Goal: Task Accomplishment & Management: Use online tool/utility

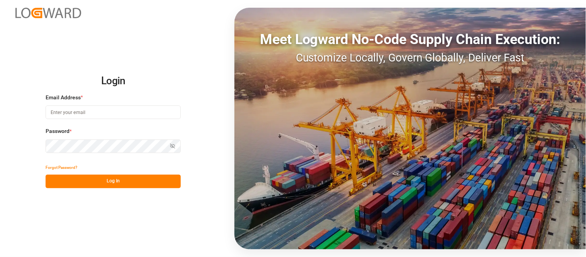
click at [91, 107] on input at bounding box center [113, 113] width 135 height 14
type input "[PERSON_NAME][EMAIL_ADDRESS][PERSON_NAME][DOMAIN_NAME]"
click at [106, 177] on button "Log In" at bounding box center [113, 182] width 135 height 14
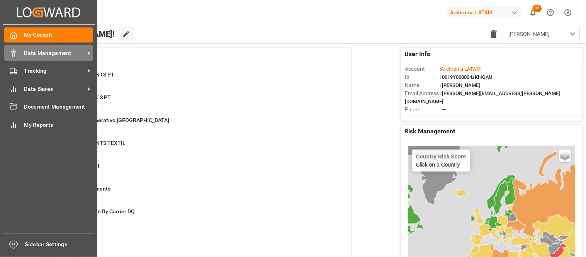
click at [59, 55] on span "Data Management" at bounding box center [54, 53] width 61 height 8
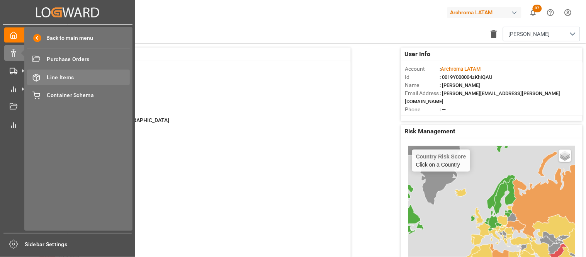
click at [63, 75] on span "Line Items" at bounding box center [88, 77] width 83 height 8
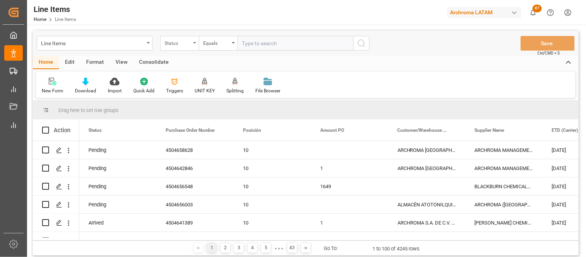
click at [187, 43] on div "Status" at bounding box center [178, 42] width 26 height 9
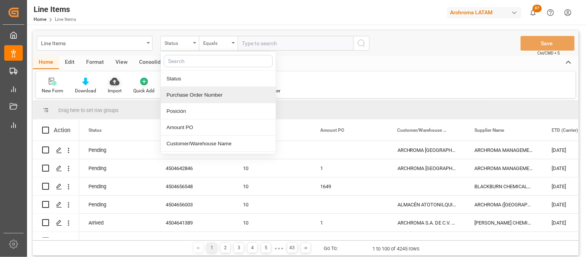
click at [112, 88] on div "Import" at bounding box center [115, 90] width 14 height 7
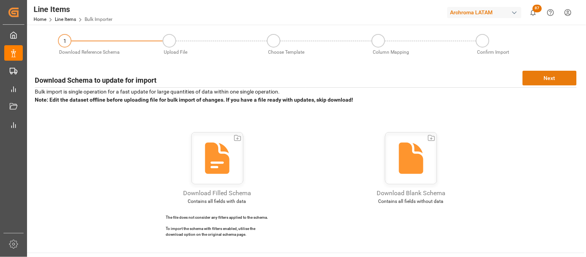
click at [541, 81] on button "Next" at bounding box center [550, 78] width 54 height 15
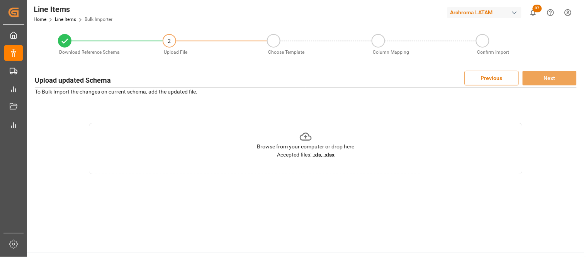
click at [331, 157] on u ".xls, .xlsx" at bounding box center [324, 155] width 22 height 6
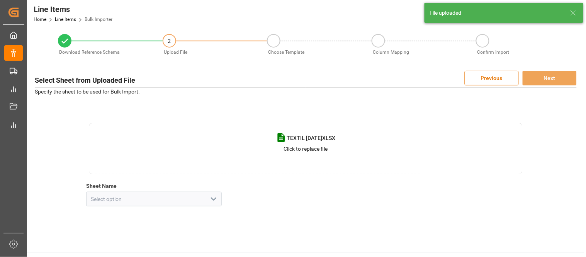
click at [214, 200] on icon "open menu" at bounding box center [213, 198] width 9 height 9
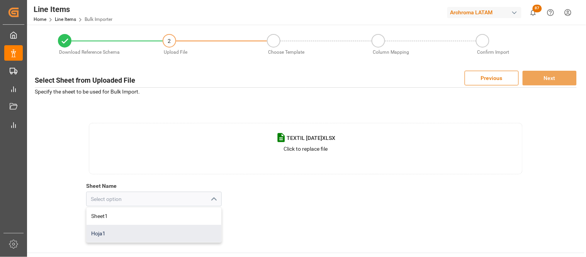
click at [148, 237] on div "Hoja1" at bounding box center [154, 233] width 135 height 17
type input "Hoja1"
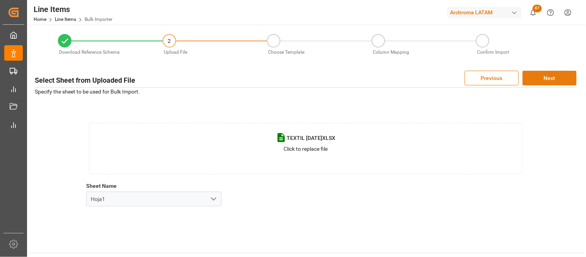
click at [548, 77] on button "Next" at bounding box center [550, 78] width 54 height 15
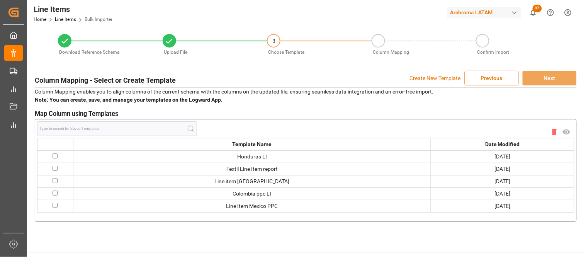
click at [426, 78] on p "Create New Template" at bounding box center [435, 78] width 51 height 15
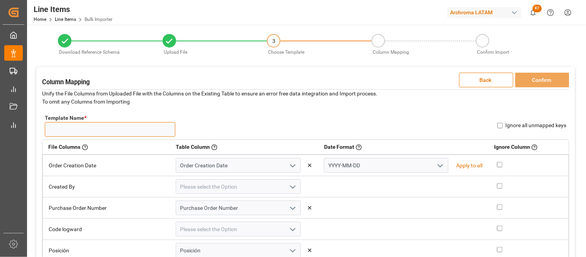
click at [118, 131] on input "Template Name *" at bounding box center [110, 129] width 131 height 15
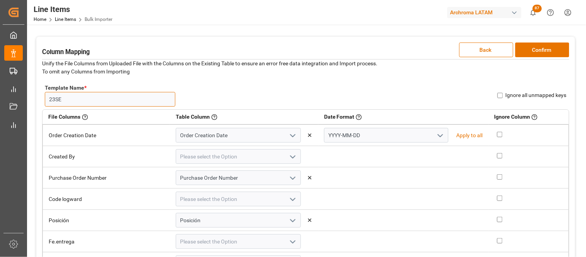
scroll to position [43, 0]
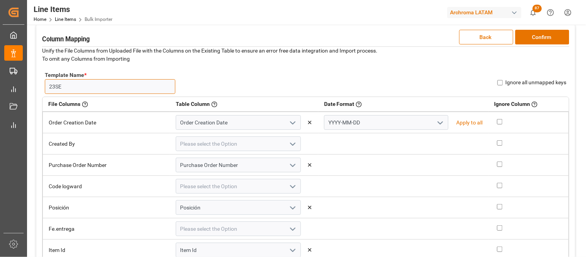
type input "23SE"
click at [435, 120] on button "open menu" at bounding box center [441, 123] width 12 height 12
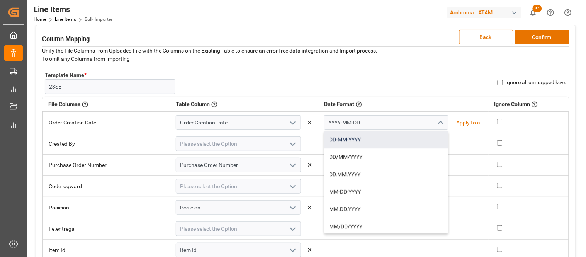
click at [373, 137] on div "DD-MM-YYYY" at bounding box center [387, 139] width 124 height 17
type input "DD-MM-YYYY"
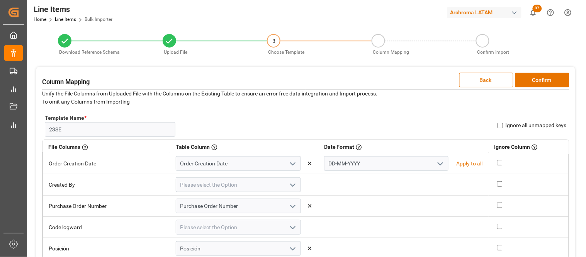
scroll to position [0, 0]
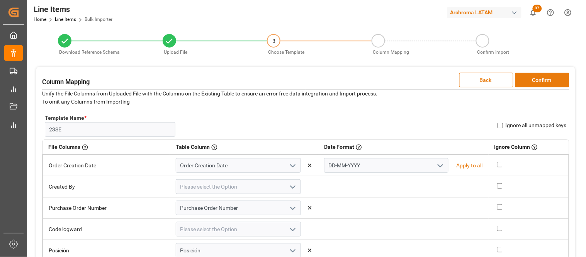
click at [532, 82] on button "Confirm" at bounding box center [543, 80] width 54 height 15
click at [501, 126] on input "Ignore all unmapped keys" at bounding box center [500, 125] width 5 height 5
checkbox input "true"
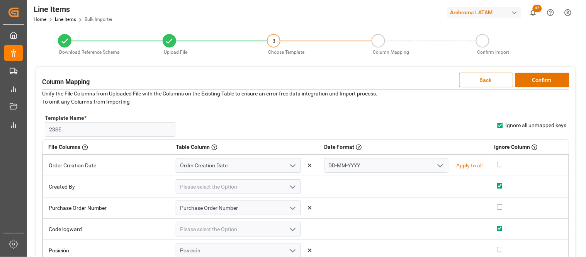
checkbox input "true"
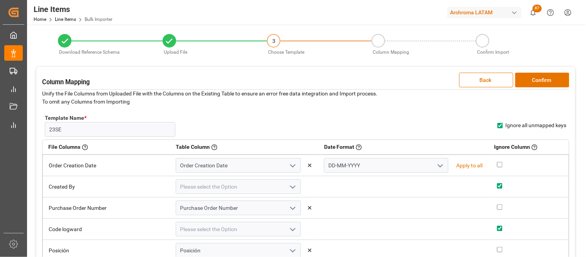
checkbox input "true"
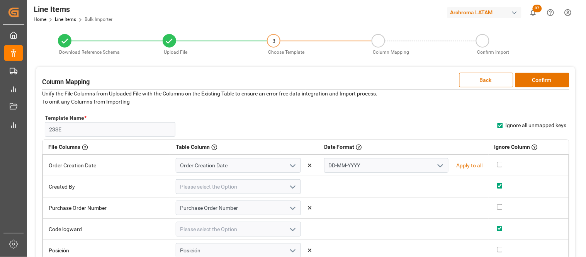
checkbox input "true"
click at [547, 78] on button "Confirm" at bounding box center [543, 80] width 54 height 15
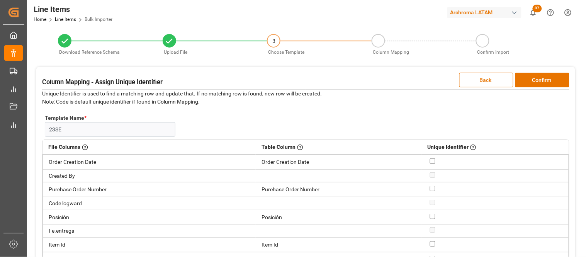
scroll to position [43, 0]
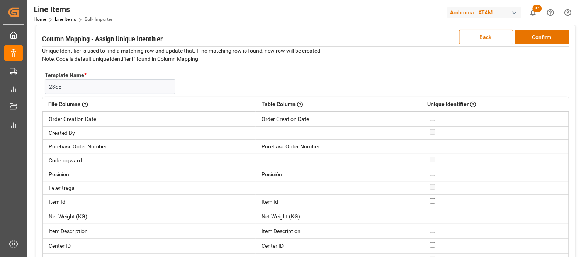
click at [430, 146] on input "checkbox" at bounding box center [432, 145] width 5 height 5
checkbox input "true"
click at [430, 174] on input "checkbox" at bounding box center [432, 173] width 5 height 5
checkbox input "true"
click at [532, 36] on button "Confirm" at bounding box center [543, 37] width 54 height 15
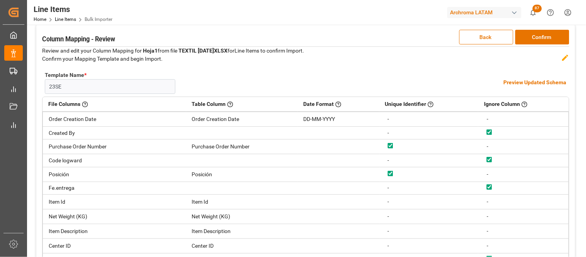
click at [523, 78] on h4 "Preview Updated Schema" at bounding box center [535, 82] width 63 height 8
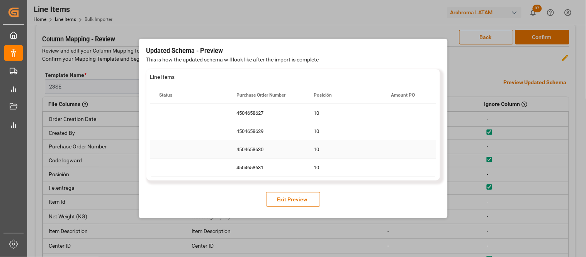
click at [266, 152] on div "4504658630" at bounding box center [266, 149] width 77 height 18
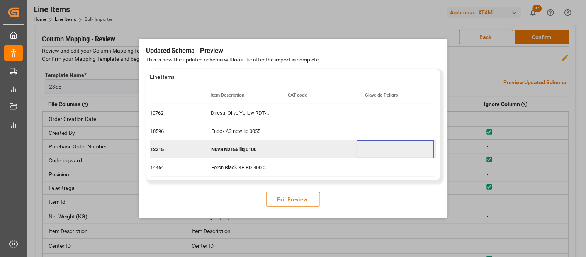
scroll to position [0, 644]
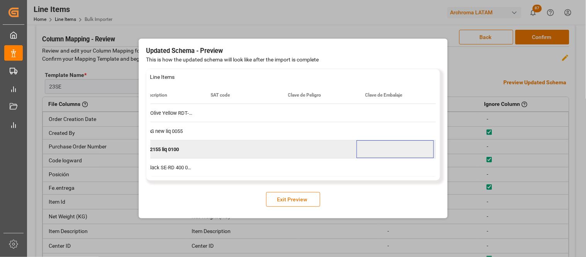
click at [303, 200] on button "Exit Preview" at bounding box center [293, 199] width 54 height 15
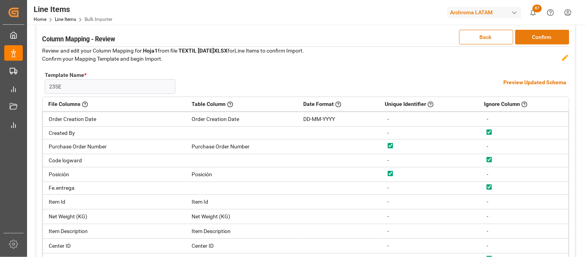
click at [532, 39] on button "Confirm" at bounding box center [543, 37] width 54 height 15
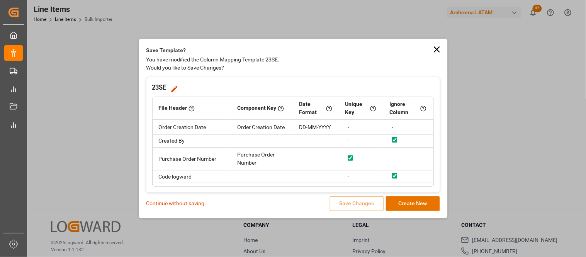
click at [169, 202] on p "Continue without saving" at bounding box center [176, 203] width 58 height 8
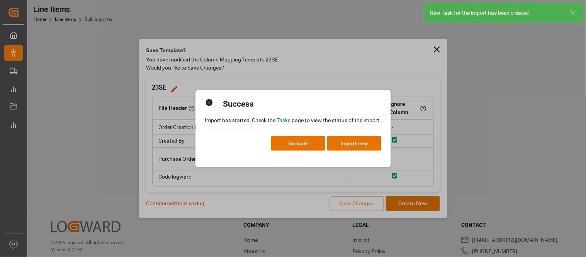
click at [288, 120] on link "Tasks" at bounding box center [284, 120] width 14 height 6
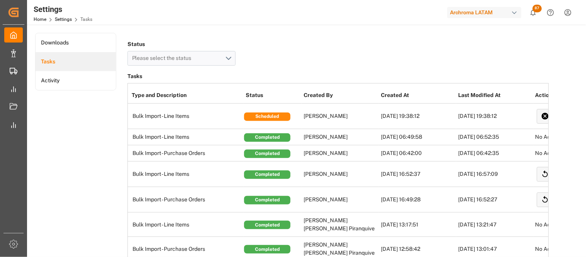
click at [281, 53] on div "Status Please select the status" at bounding box center [339, 52] width 422 height 27
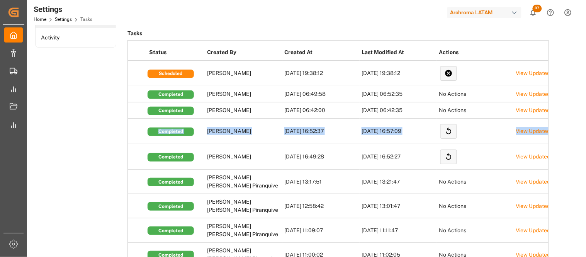
scroll to position [0, 140]
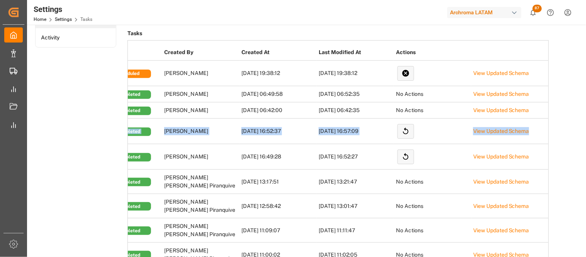
drag, startPoint x: 157, startPoint y: 125, endPoint x: 548, endPoint y: 130, distance: 391.6
click at [548, 130] on tr "Bulk Import - Line Items Completed [PERSON_NAME] [DATE] 16:52:37 [DATE] 16:57:0…" at bounding box center [268, 132] width 561 height 26
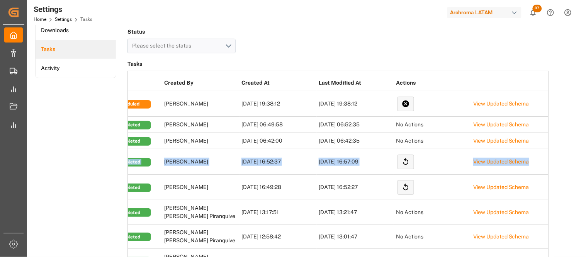
scroll to position [0, 0]
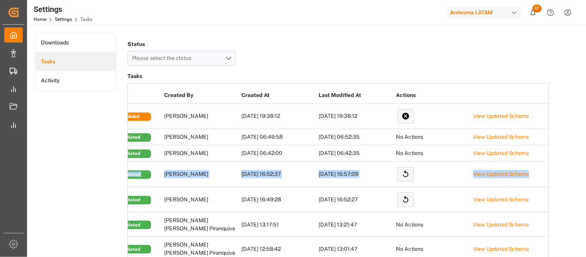
click at [451, 177] on td "Restart Task" at bounding box center [432, 175] width 77 height 26
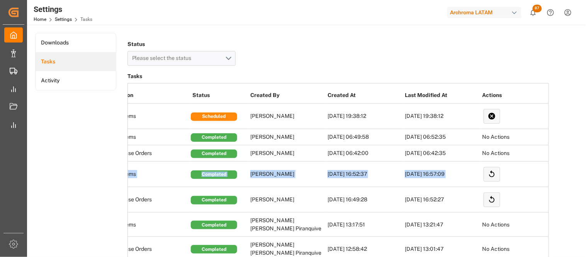
drag, startPoint x: 539, startPoint y: 182, endPoint x: 131, endPoint y: 182, distance: 407.5
click at [131, 182] on tr "Bulk Import - Line Items Completed Erika Cervantes 21-09-2025 16:52:37 21-09-20…" at bounding box center [355, 175] width 561 height 26
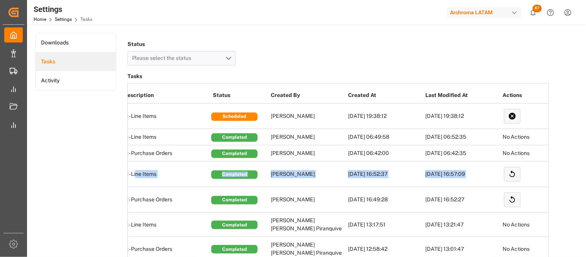
click at [320, 182] on td "[PERSON_NAME]" at bounding box center [307, 175] width 77 height 26
